Goal: Information Seeking & Learning: Learn about a topic

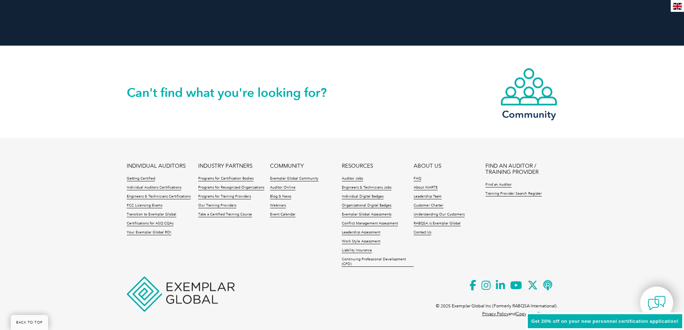
scroll to position [1637, 0]
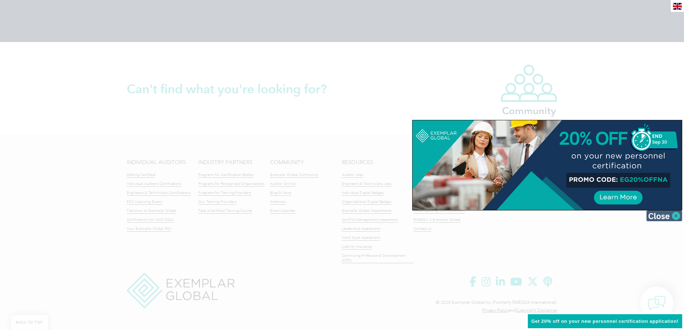
click at [676, 214] on img at bounding box center [664, 215] width 36 height 11
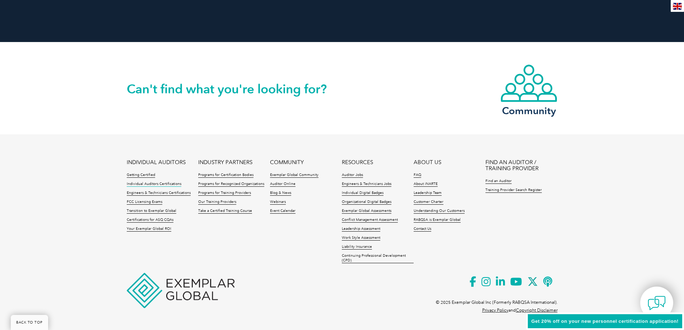
click at [143, 183] on link "Individual Auditors Certifications" at bounding box center [154, 184] width 55 height 5
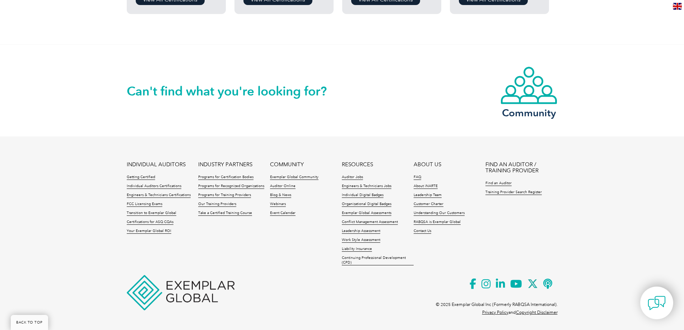
scroll to position [707, 0]
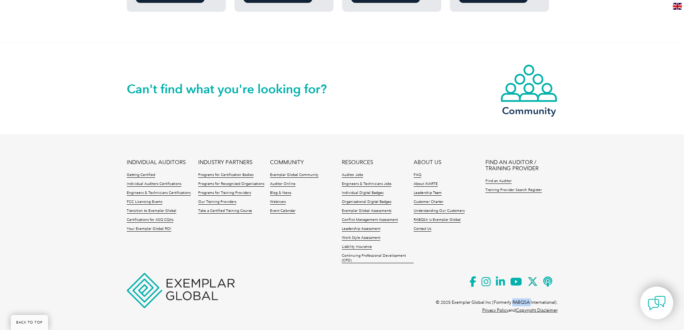
drag, startPoint x: 512, startPoint y: 302, endPoint x: 530, endPoint y: 300, distance: 18.0
click at [530, 300] on p "© 2025 Exemplar Global Inc (Formerly RABQSA International)." at bounding box center [497, 302] width 122 height 8
click at [155, 221] on link "Certifications for ASQ CQAs" at bounding box center [150, 220] width 47 height 5
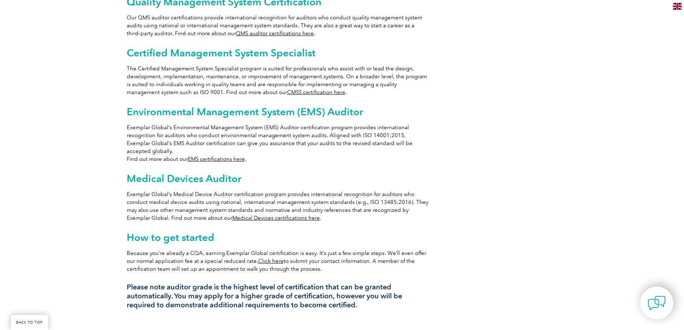
scroll to position [467, 0]
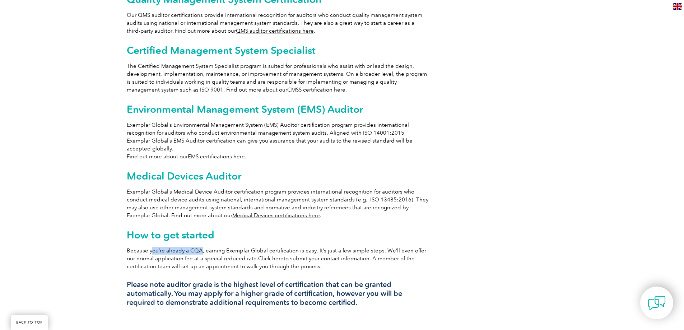
drag, startPoint x: 151, startPoint y: 235, endPoint x: 201, endPoint y: 235, distance: 50.3
click at [201, 247] on p "Because you’re already a CQA, earning Exemplar Global certification is easy. It…" at bounding box center [278, 259] width 302 height 24
drag, startPoint x: 209, startPoint y: 235, endPoint x: 308, endPoint y: 236, distance: 99.8
click at [308, 247] on p "Because you’re already a CQA, earning Exemplar Global certification is easy. It…" at bounding box center [278, 259] width 302 height 24
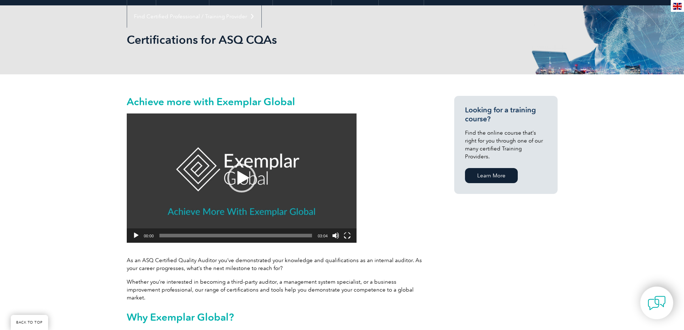
scroll to position [72, 0]
